Goal: Task Accomplishment & Management: Manage account settings

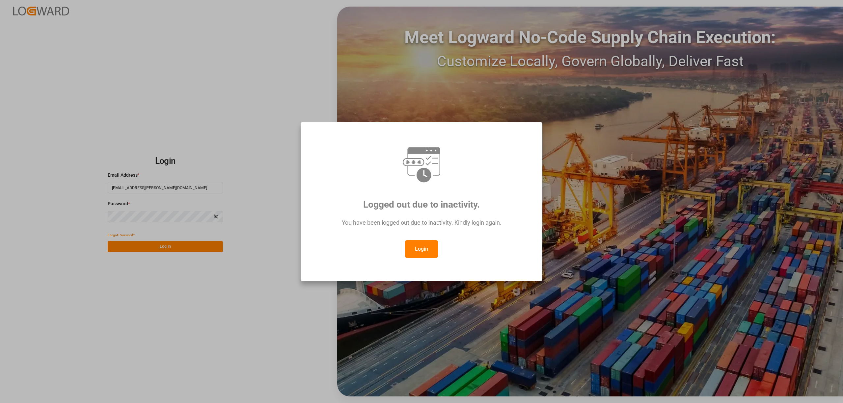
click at [407, 246] on button "Login" at bounding box center [421, 249] width 33 height 18
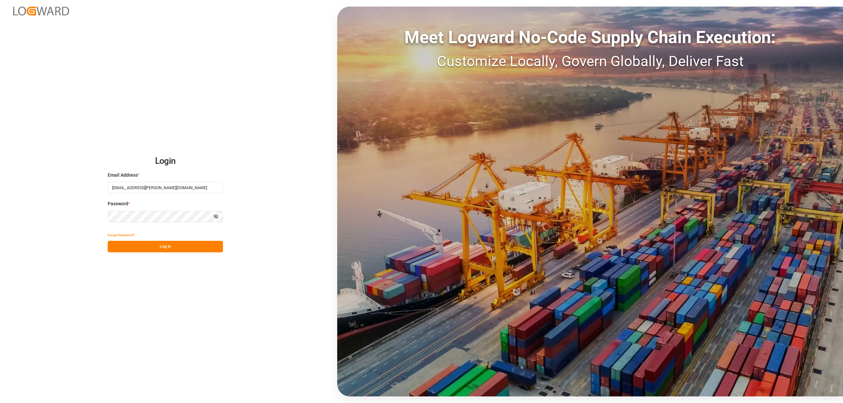
click at [187, 250] on button "Log In" at bounding box center [165, 247] width 115 height 12
